Goal: Navigation & Orientation: Go to known website

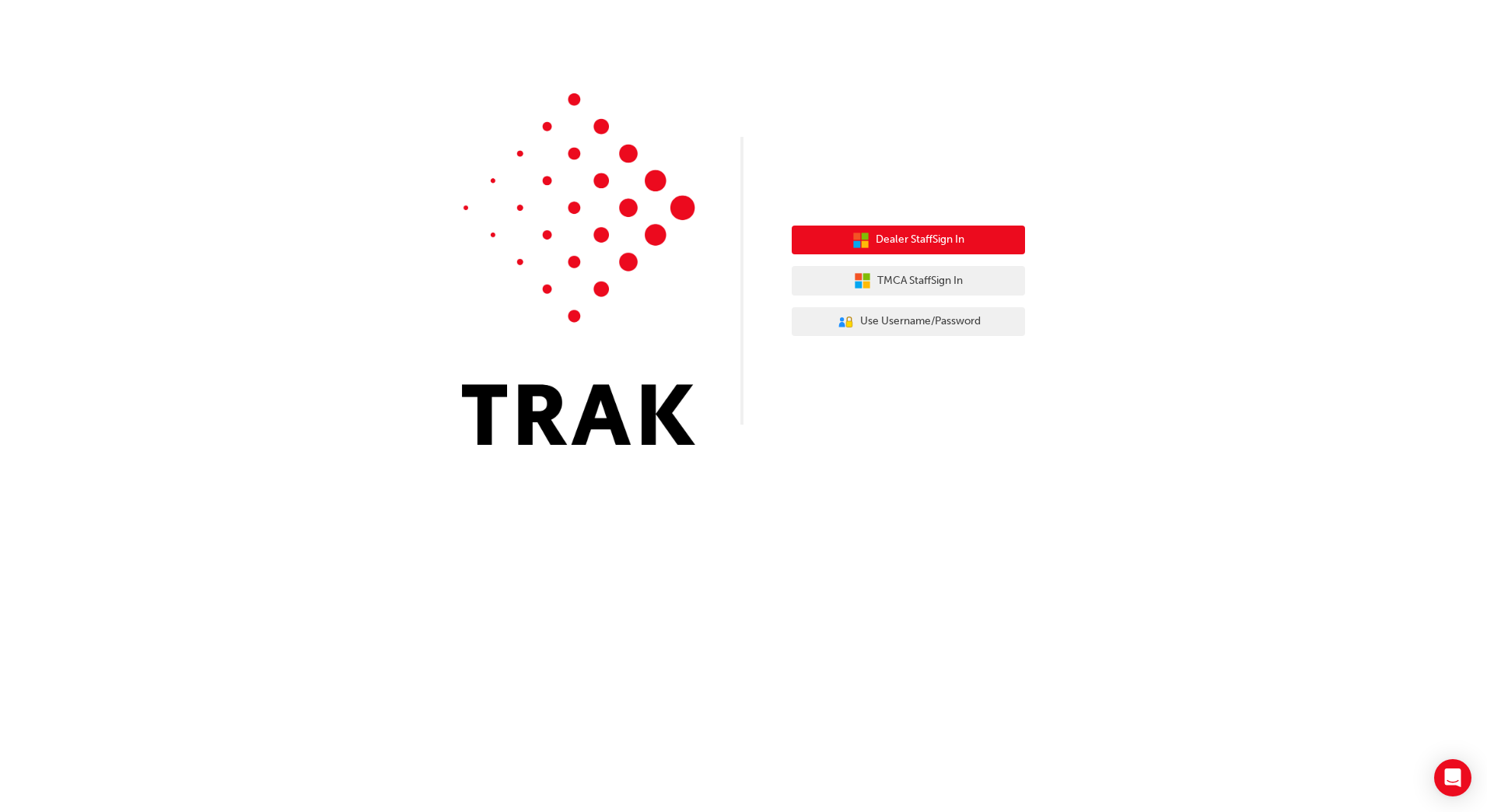
click at [876, 239] on span "Dealer Staff Sign In" at bounding box center [920, 239] width 88 height 18
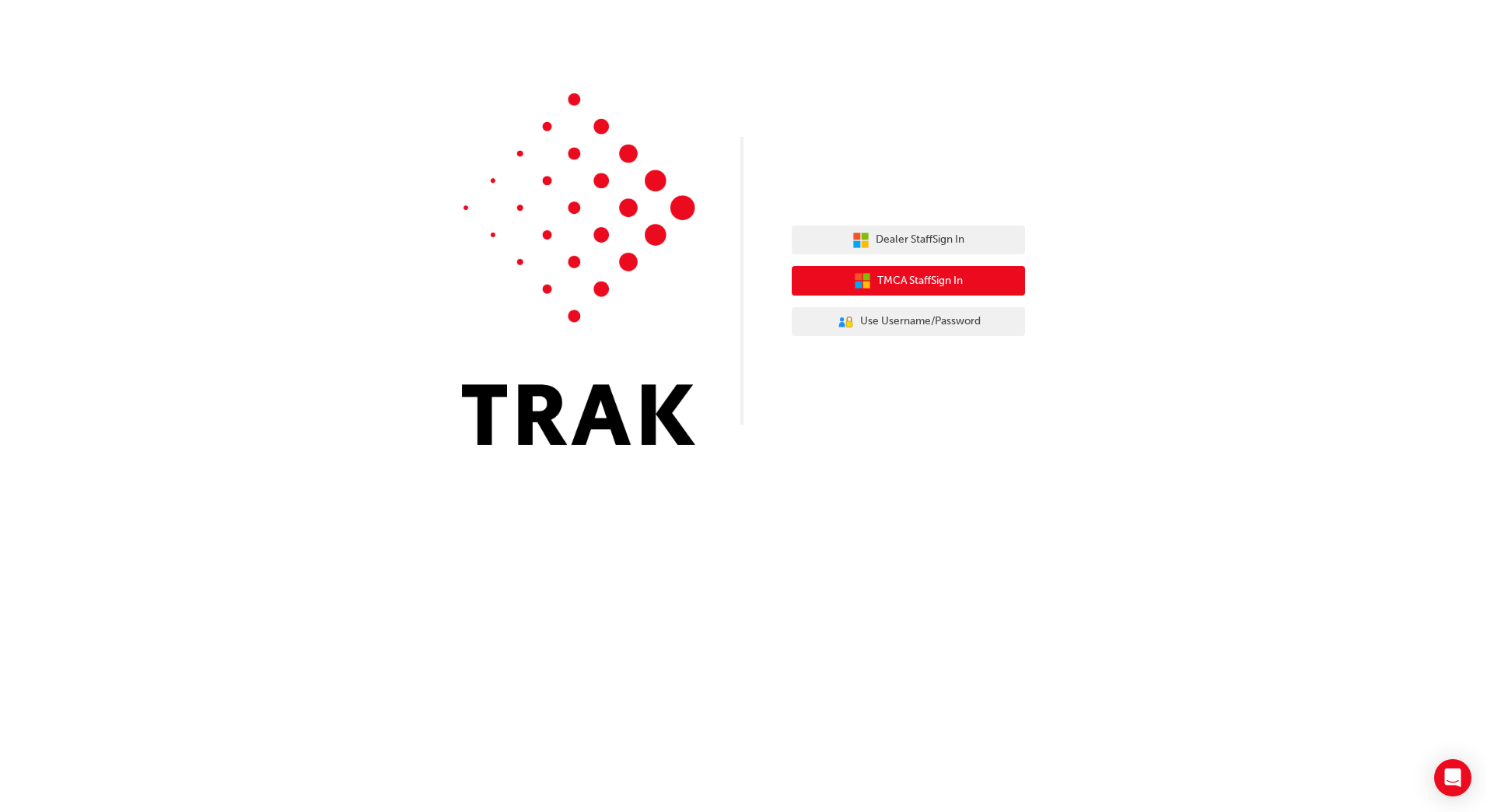
click at [979, 277] on button "TMCA Staff Sign In" at bounding box center [908, 281] width 233 height 29
click at [949, 283] on span "TMCA Staff Sign In" at bounding box center [920, 281] width 86 height 18
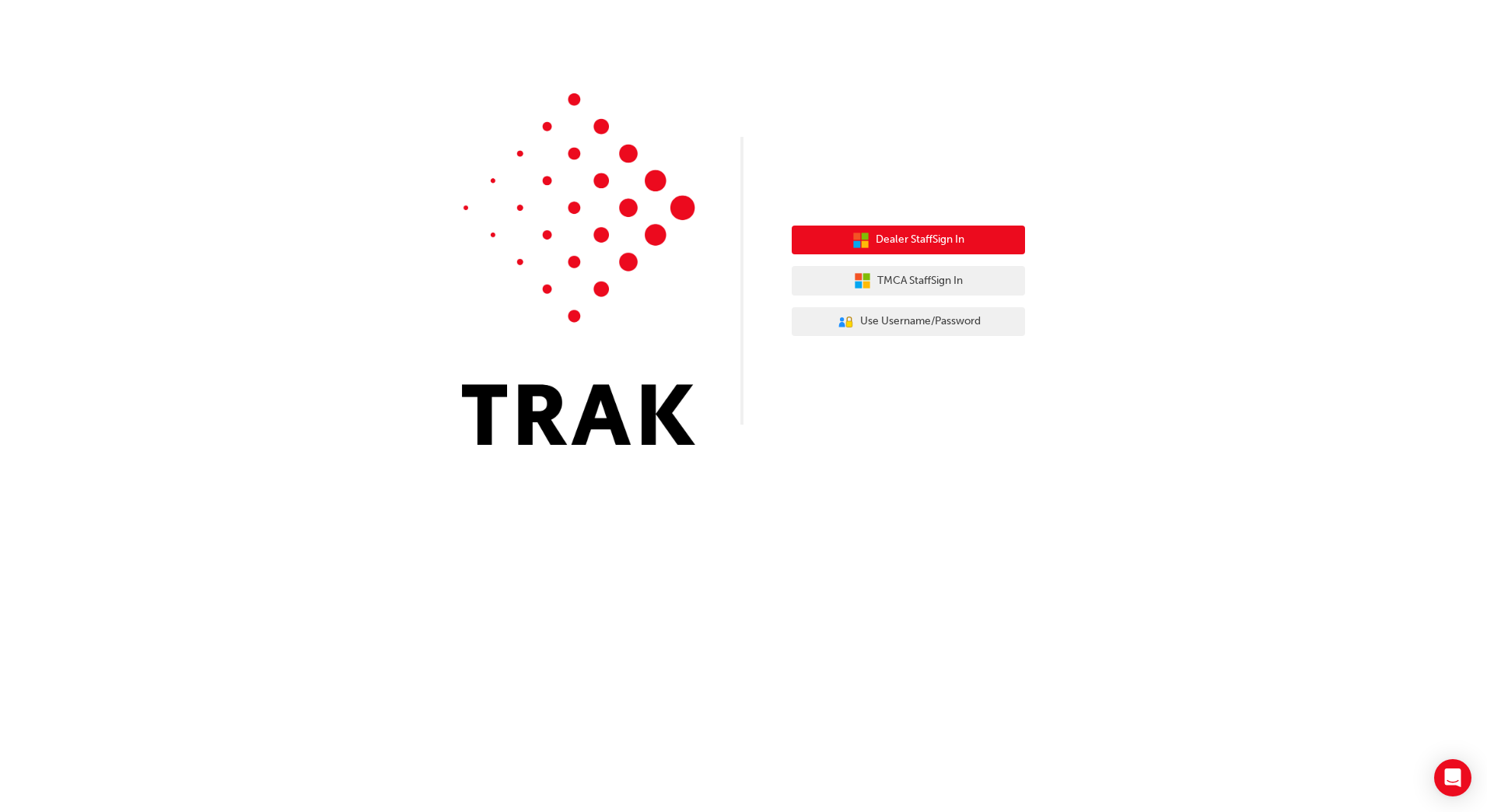
click at [924, 225] on button "Dealer Staff Sign In" at bounding box center [908, 240] width 233 height 29
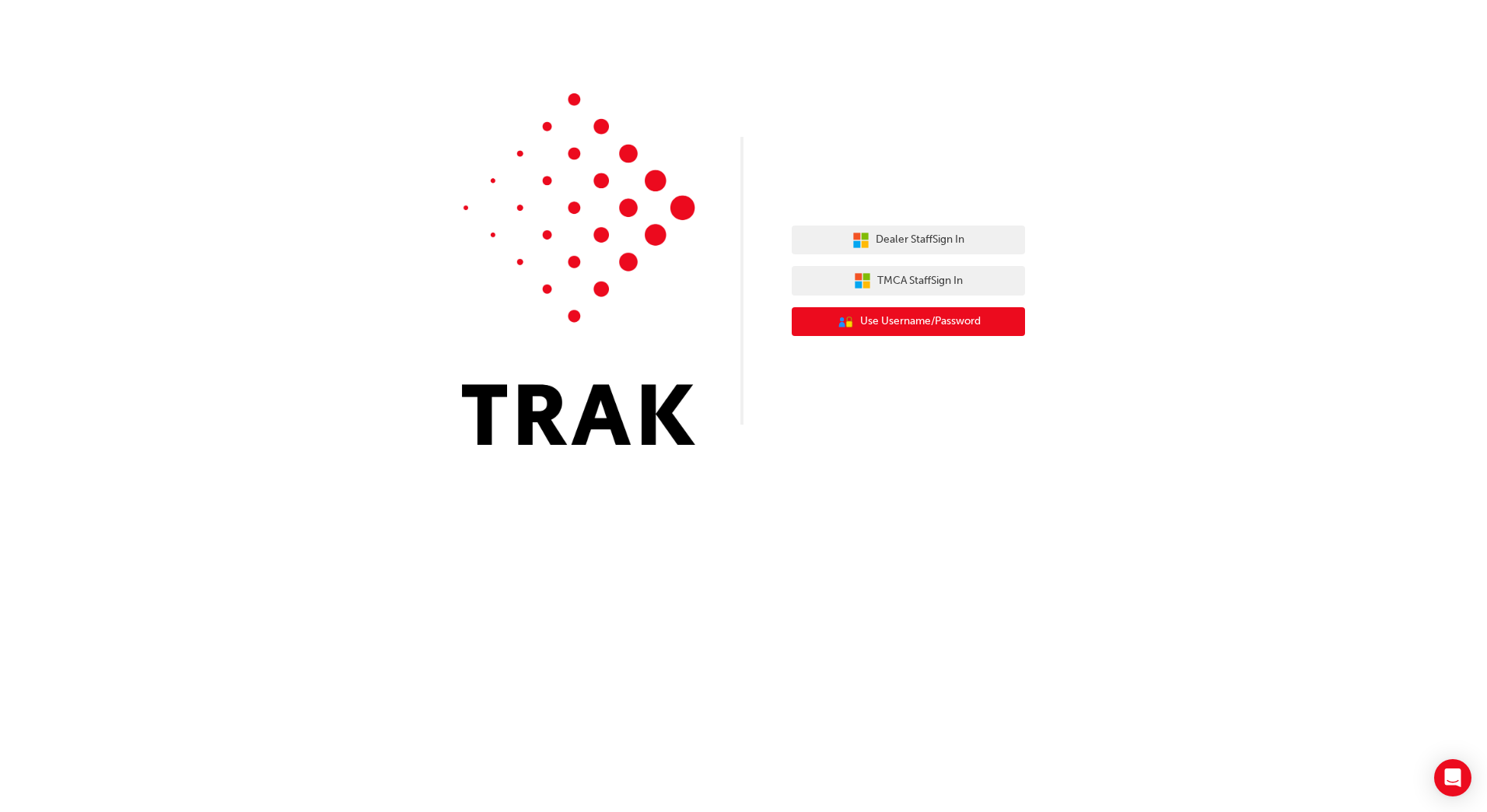
click at [939, 328] on span "Use Username/Password" at bounding box center [920, 322] width 121 height 18
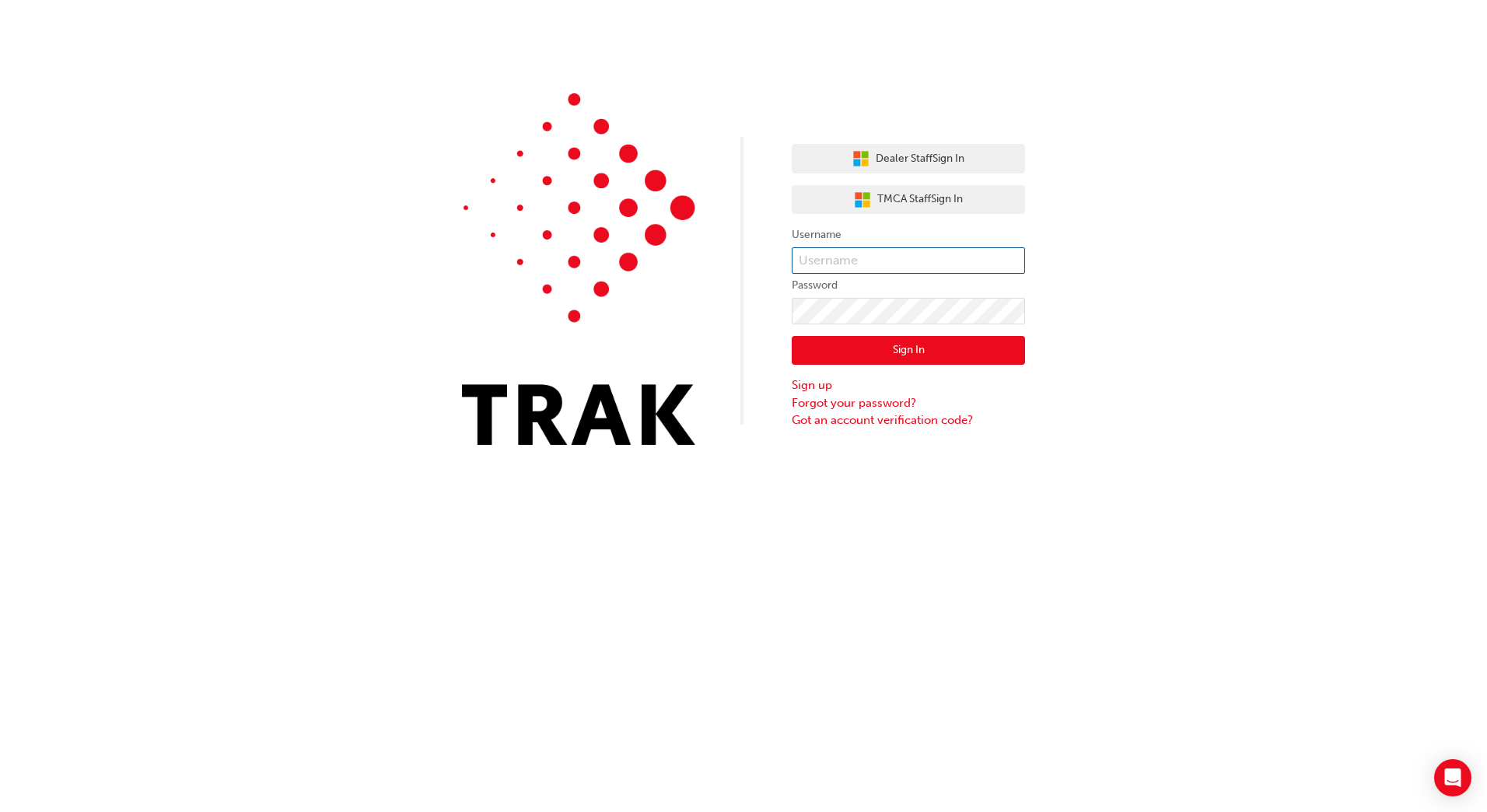
click at [928, 247] on input "text" at bounding box center [908, 260] width 233 height 27
type input "taman.stengewis"
click at [967, 360] on button "Sign In" at bounding box center [908, 351] width 233 height 29
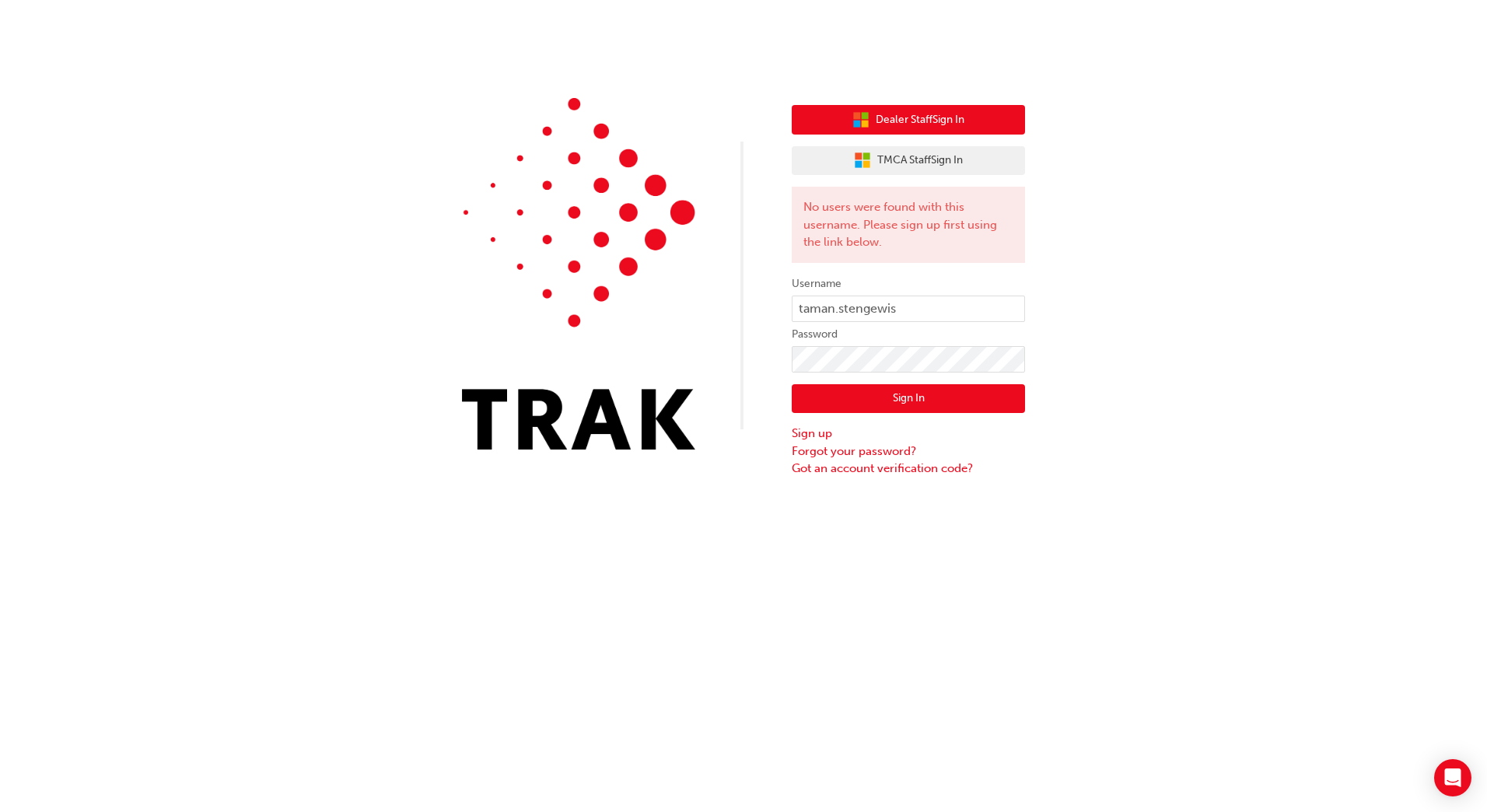
click at [991, 122] on button "Dealer Staff Sign In" at bounding box center [908, 120] width 233 height 29
